Goal: Information Seeking & Learning: Learn about a topic

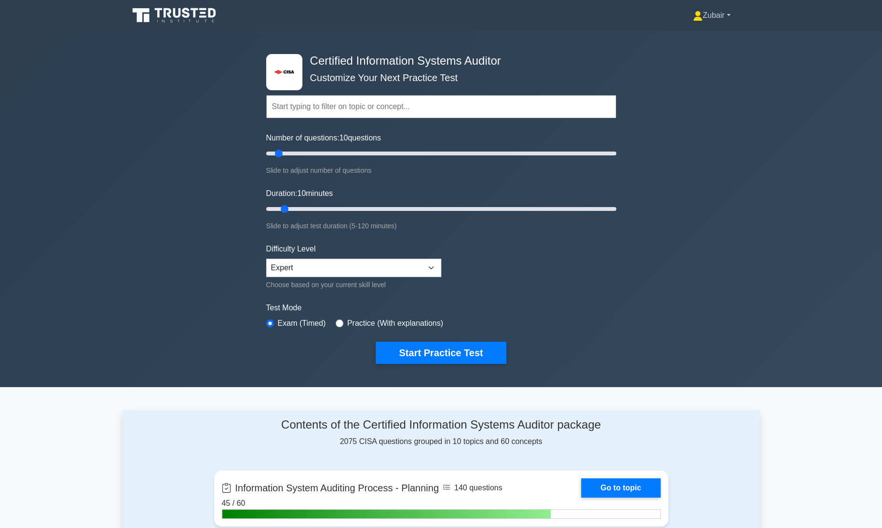
click at [705, 15] on link "Zubair" at bounding box center [711, 15] width 83 height 19
click at [684, 52] on link "Settings" at bounding box center [708, 53] width 76 height 15
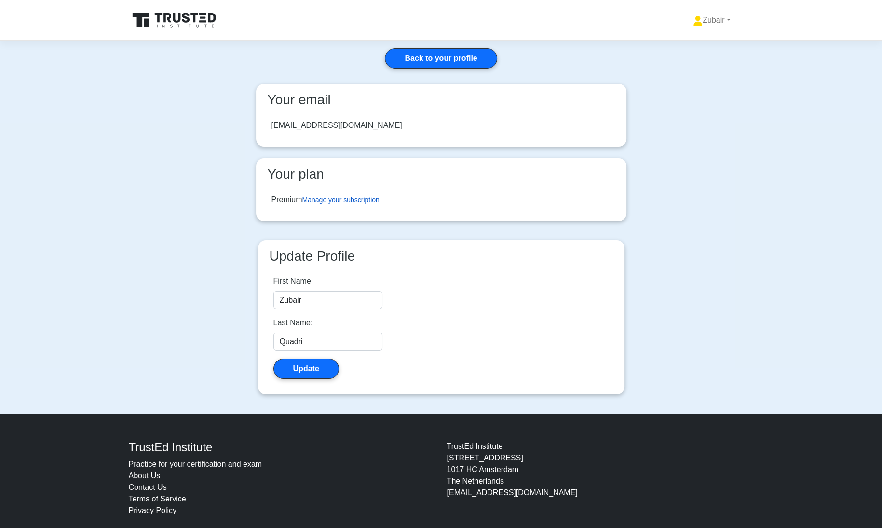
click at [370, 201] on link "Manage your subscription" at bounding box center [340, 200] width 77 height 8
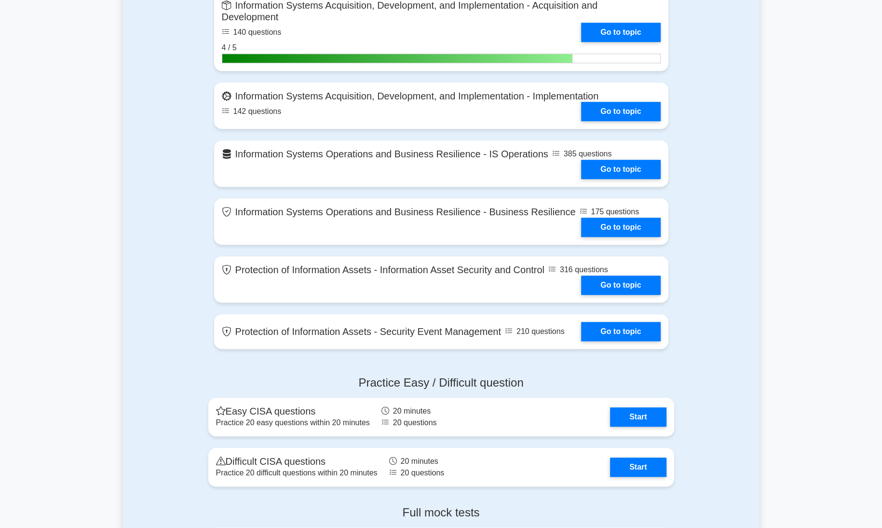
scroll to position [724, 0]
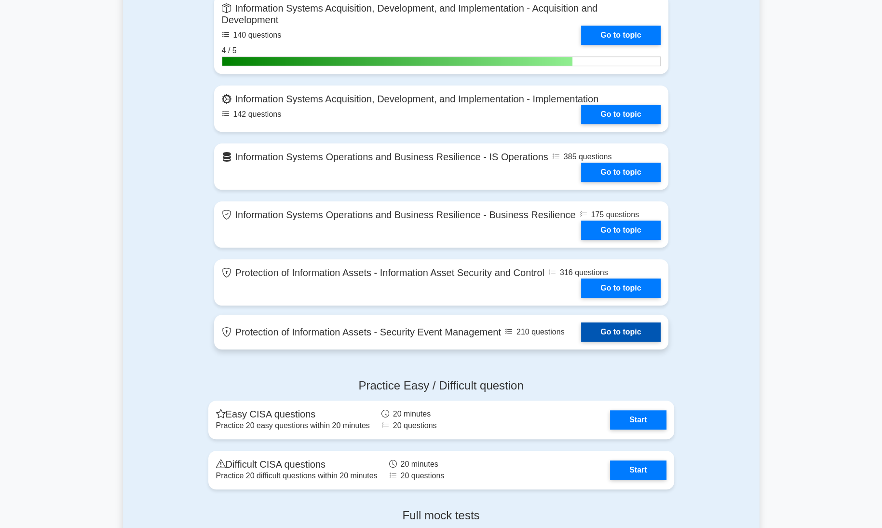
click at [635, 324] on link "Go to topic" at bounding box center [620, 331] width 79 height 19
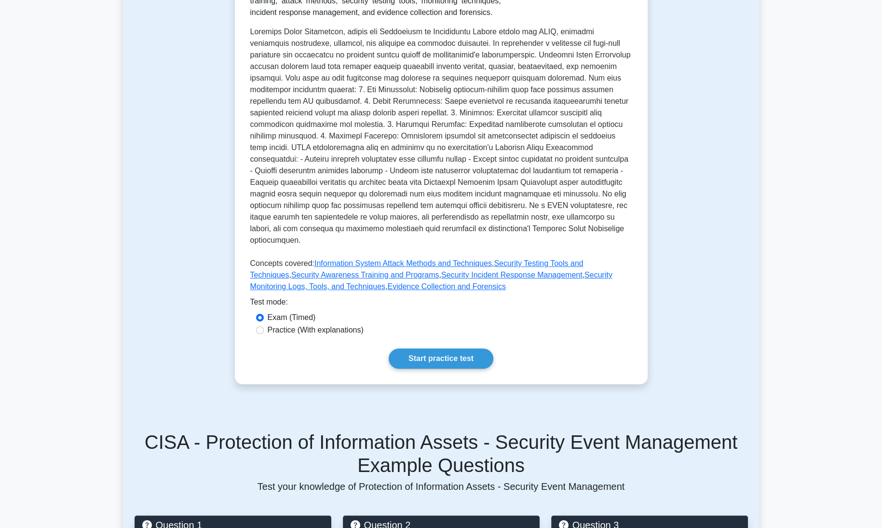
scroll to position [249, 0]
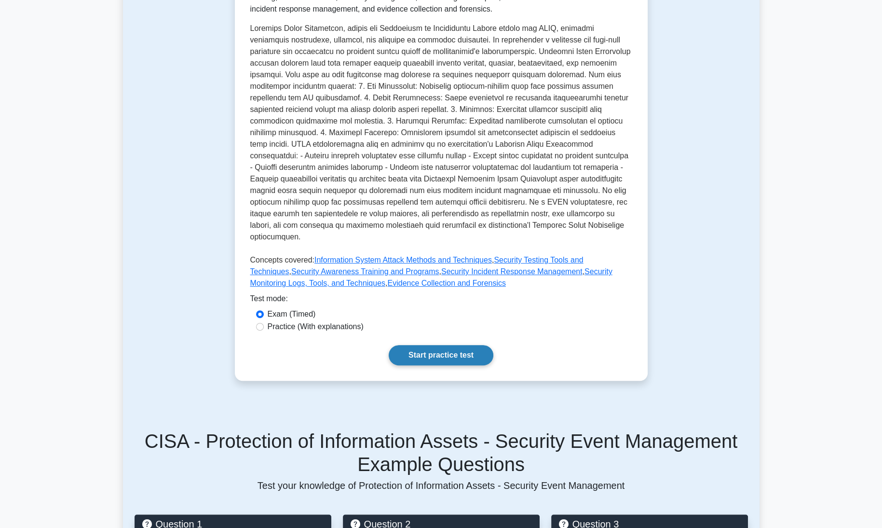
click at [411, 345] on link "Start practice test" at bounding box center [441, 355] width 105 height 20
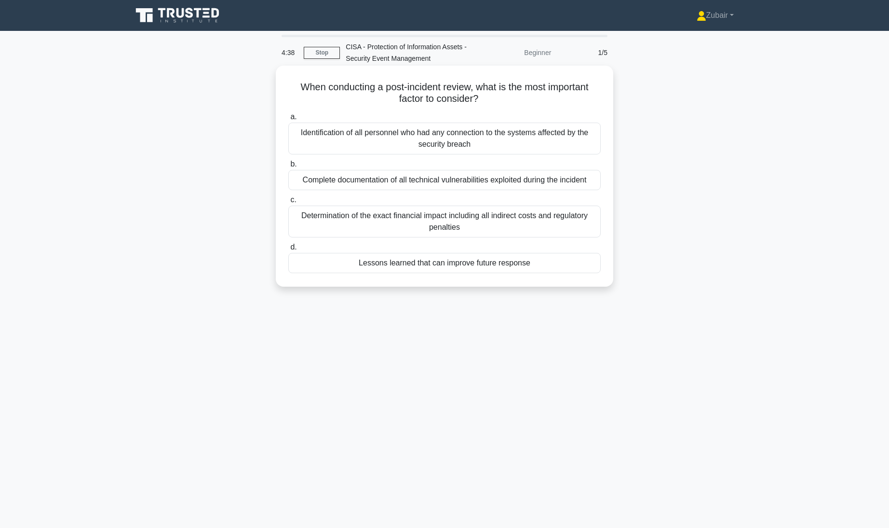
click at [460, 264] on div "Lessons learned that can improve future response" at bounding box center [444, 263] width 313 height 20
click at [288, 250] on input "d. Lessons learned that can improve future response" at bounding box center [288, 247] width 0 height 6
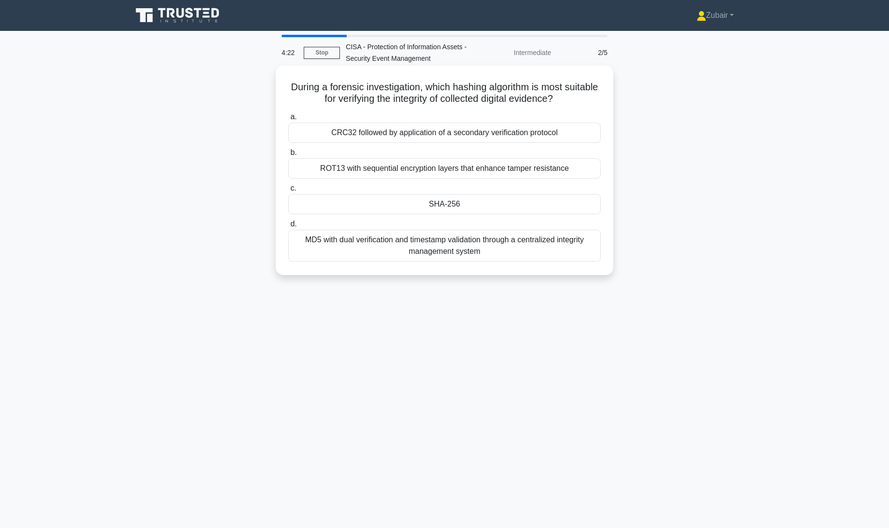
click at [511, 245] on div "MD5 with dual verification and timestamp validation through a centralized integ…" at bounding box center [444, 246] width 313 height 32
click at [288, 227] on input "d. MD5 with dual verification and timestamp validation through a centralized in…" at bounding box center [288, 224] width 0 height 6
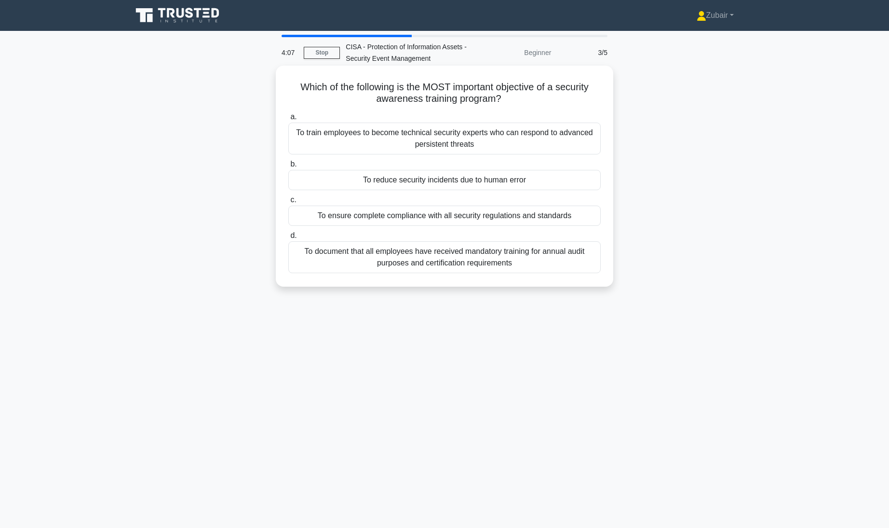
click at [506, 185] on div "To reduce security incidents due to human error" at bounding box center [444, 180] width 313 height 20
click at [288, 167] on input "b. To reduce security incidents due to human error" at bounding box center [288, 164] width 0 height 6
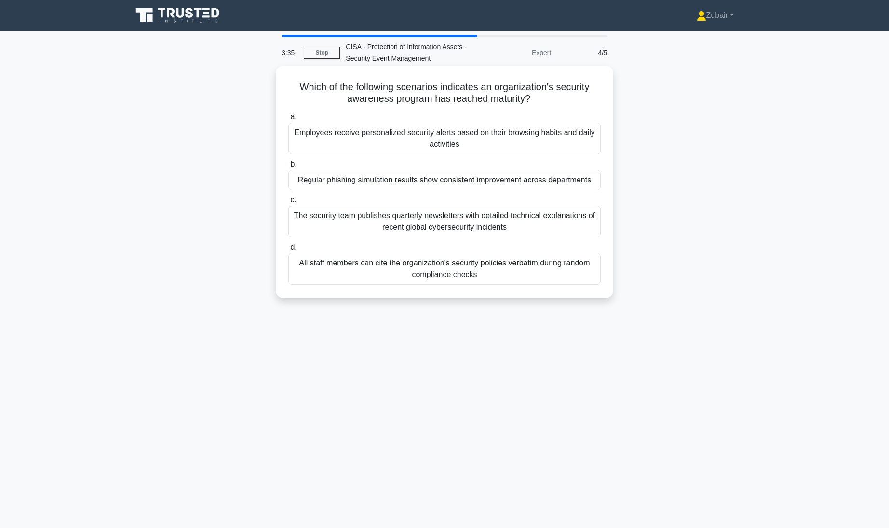
click at [549, 180] on div "Regular phishing simulation results show consistent improvement across departme…" at bounding box center [444, 180] width 313 height 20
click at [288, 167] on input "b. Regular phishing simulation results show consistent improvement across depar…" at bounding box center [288, 164] width 0 height 6
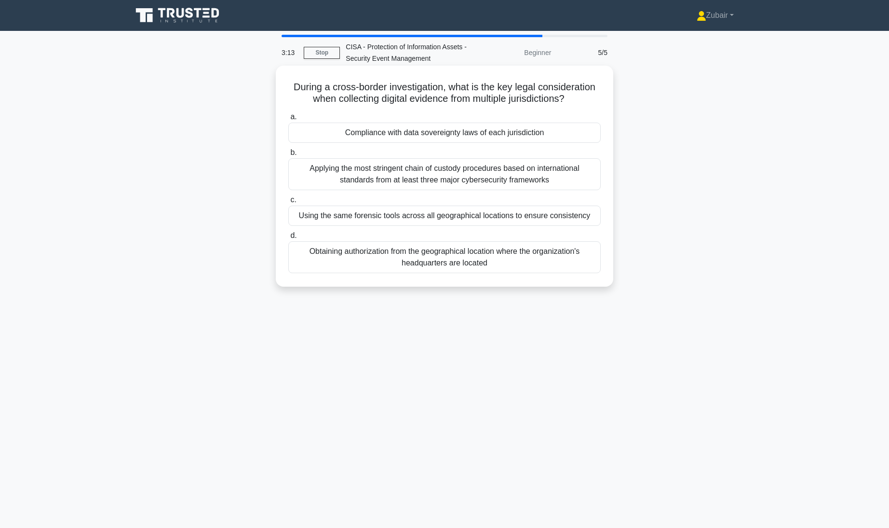
click at [539, 126] on div "Compliance with data sovereignty laws of each jurisdiction" at bounding box center [444, 133] width 313 height 20
click at [288, 120] on input "a. Compliance with data sovereignty laws of each jurisdiction" at bounding box center [288, 117] width 0 height 6
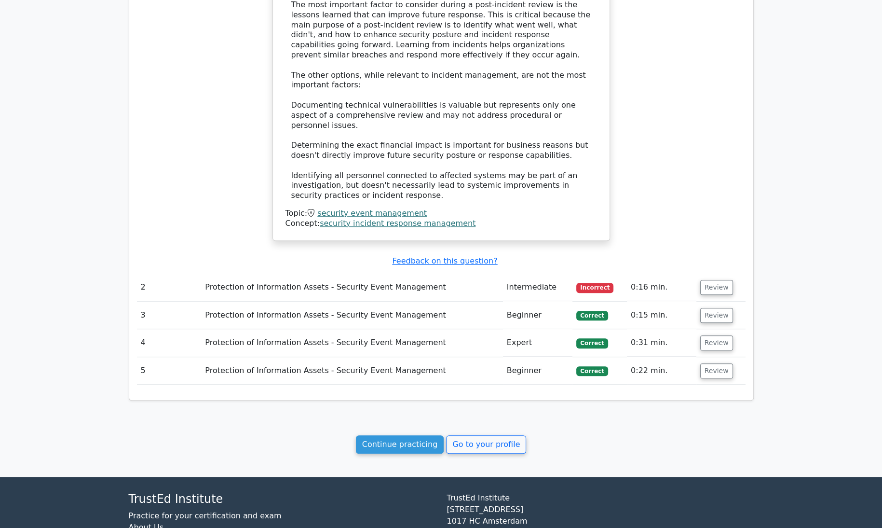
scroll to position [763, 0]
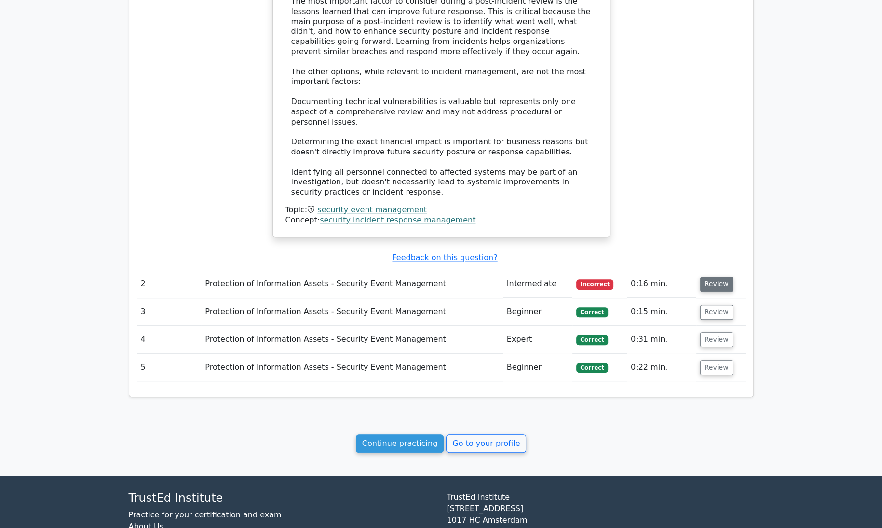
click at [721, 276] on button "Review" at bounding box center [716, 283] width 33 height 15
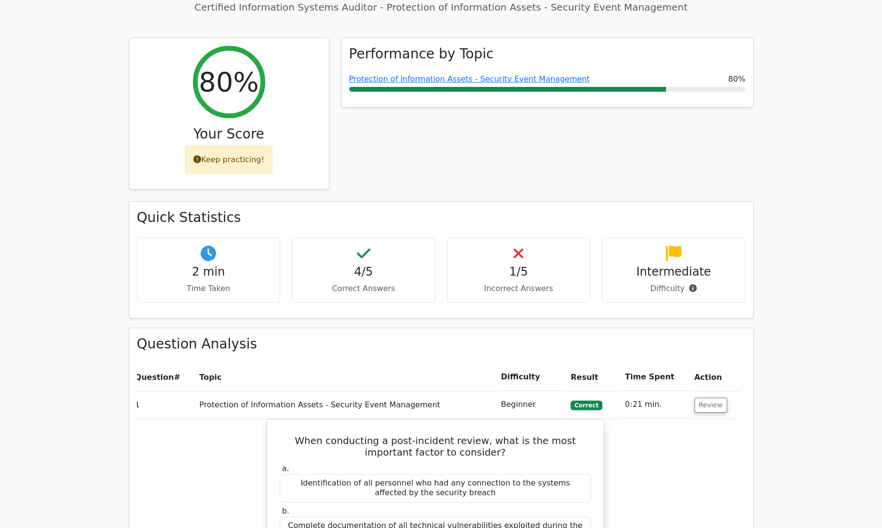
scroll to position [102, 0]
